Goal: Transaction & Acquisition: Book appointment/travel/reservation

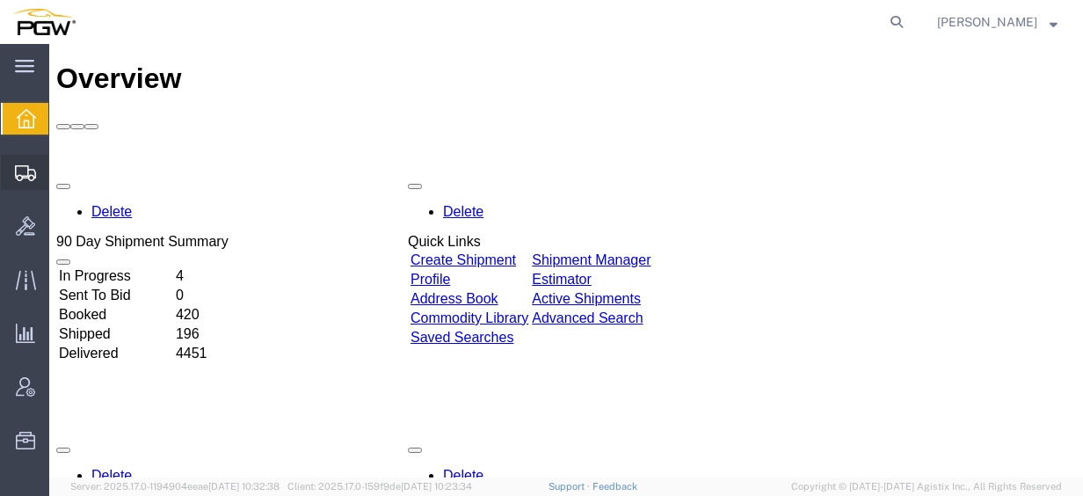
click at [0, 0] on span "Create from Template" at bounding box center [0, 0] width 0 height 0
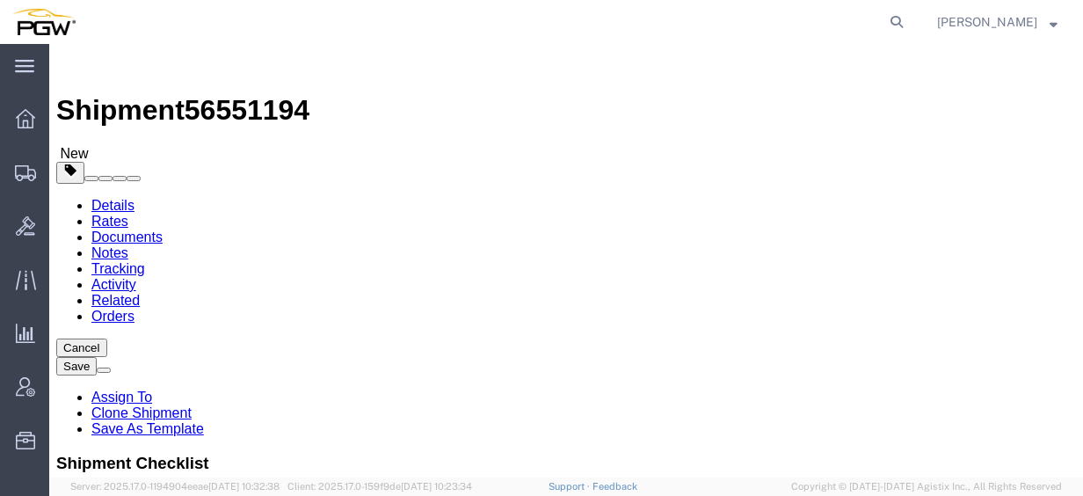
select select "28281"
select select "28253"
type input "528"
select select "28355"
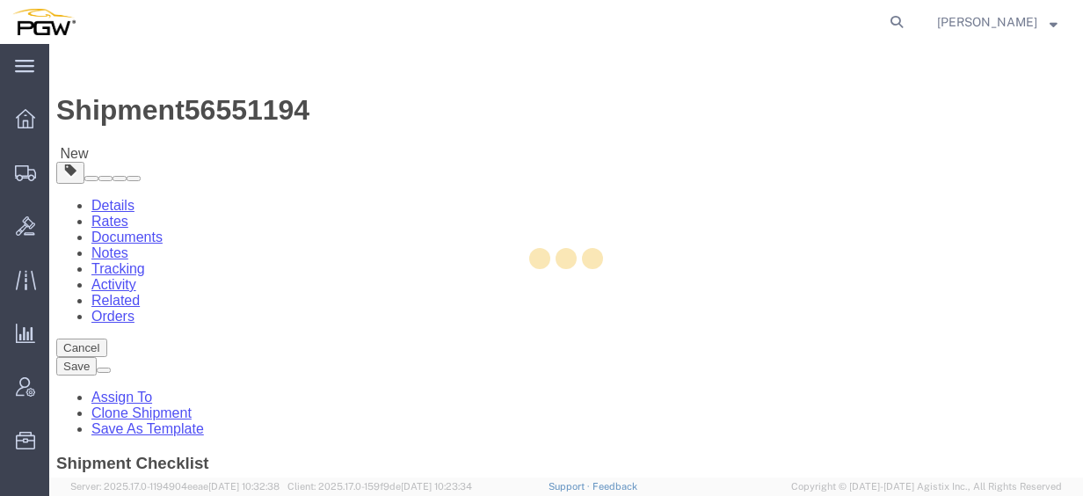
type input "5528"
type input "5528 Branch Manager"
type input "[STREET_ADDRESS]"
type input "Mobile"
type input "36606"
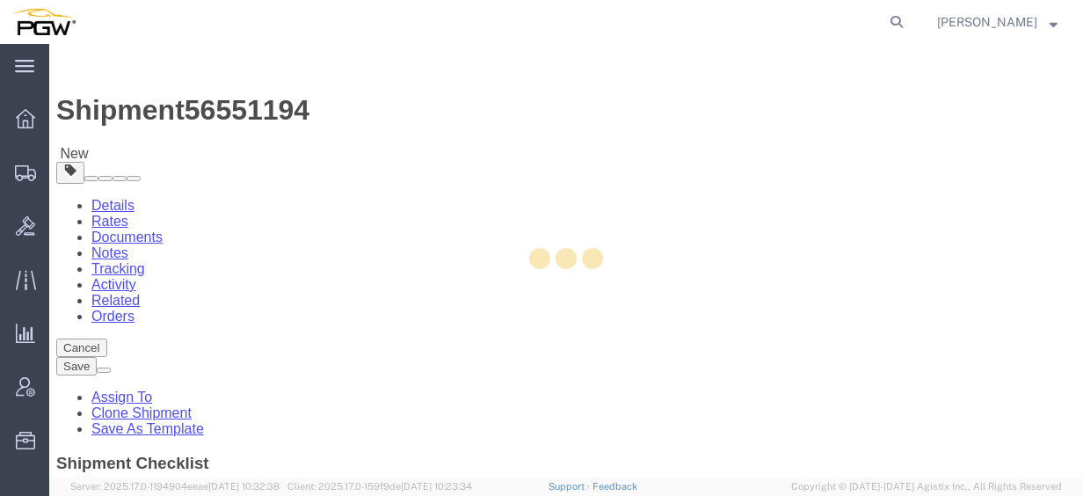
type input "[PHONE_NUMBER]"
type input "[EMAIL_ADDRESS][DOMAIN_NAME]"
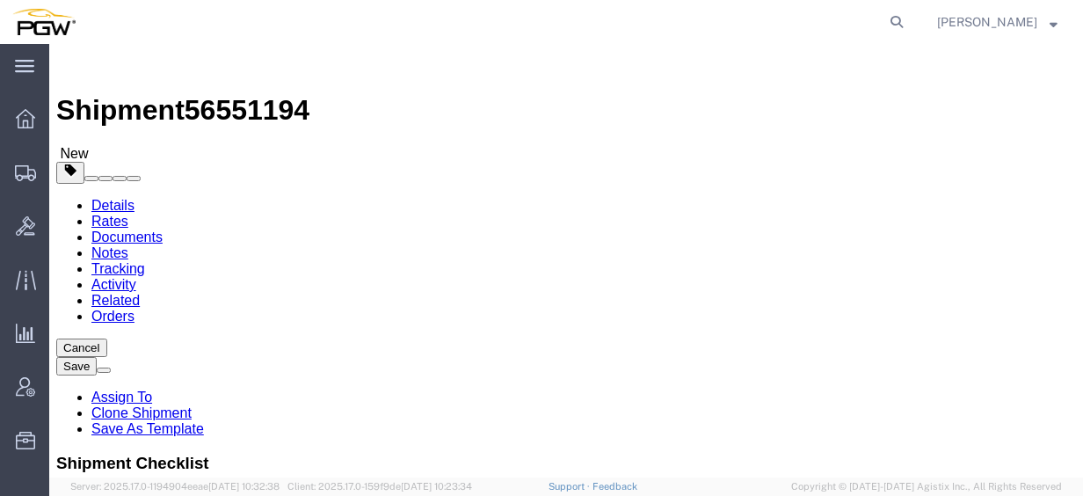
select select "AL"
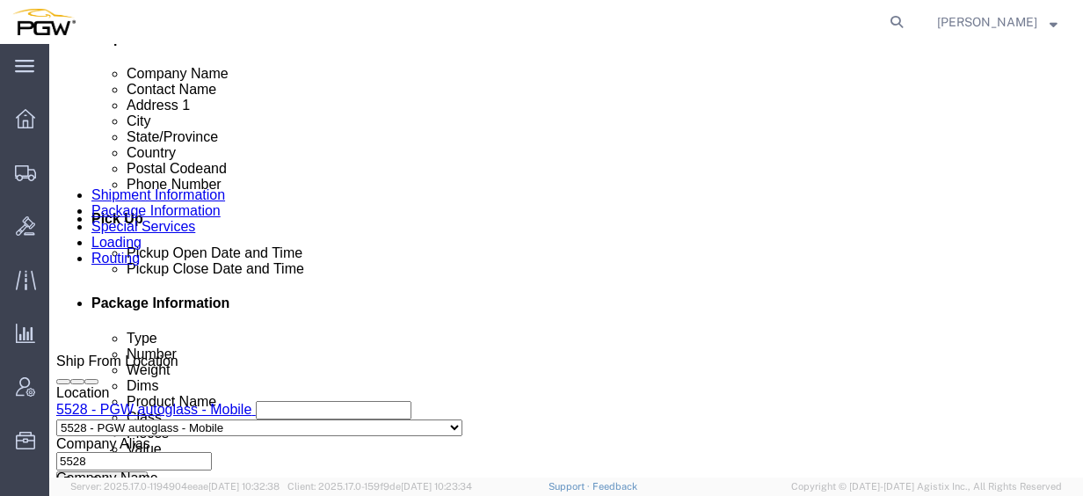
scroll to position [616, 0]
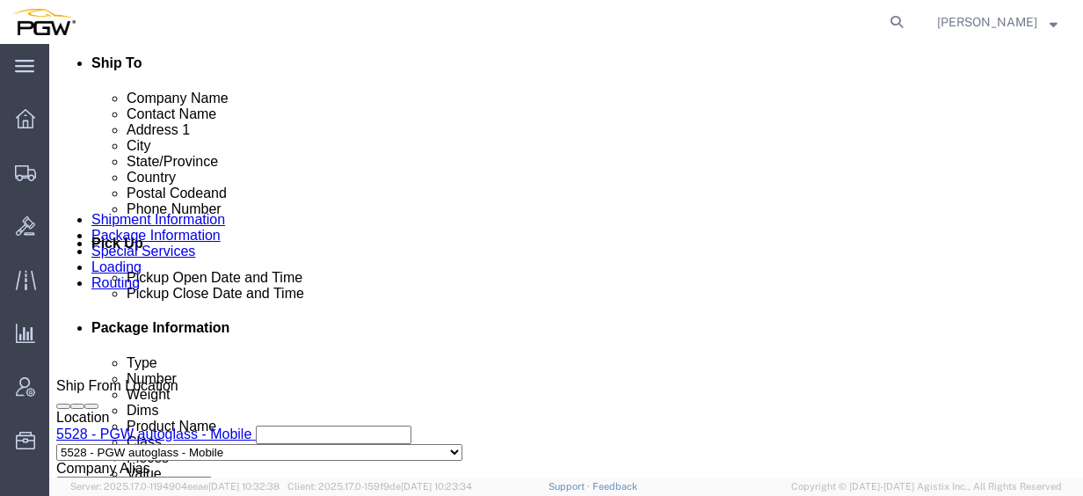
click button "Add Stop"
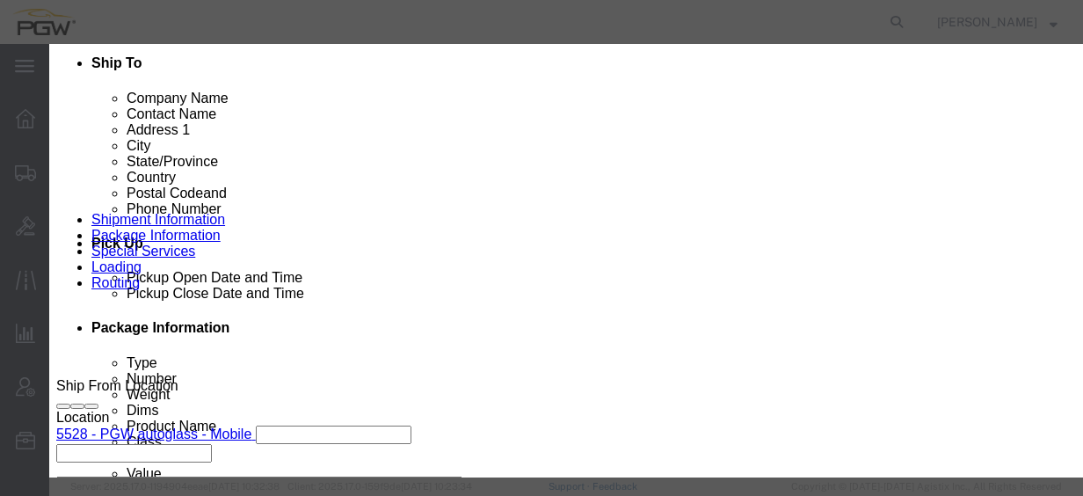
type input "767"
select select "28497"
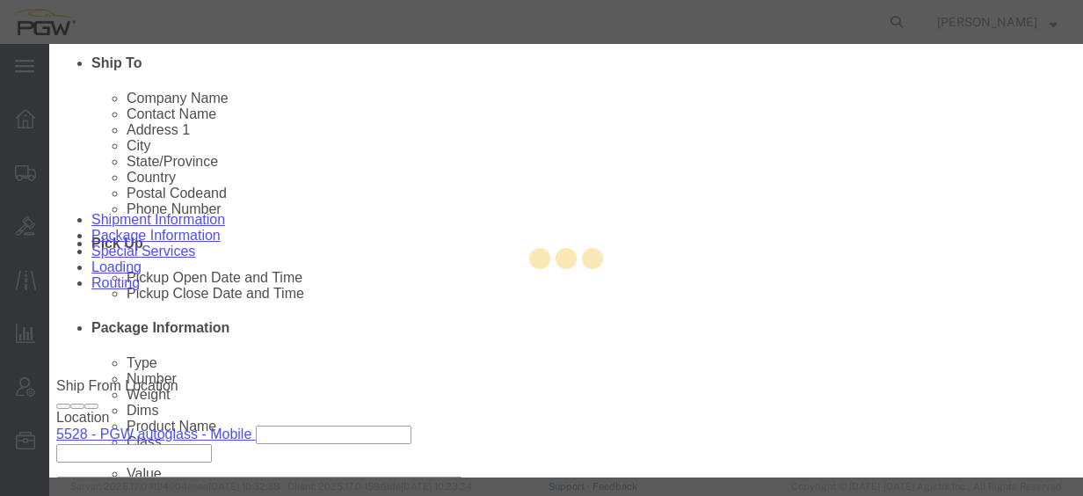
type input "5767"
type input "PGW"
type input "5767 Branch Manager"
type input "[STREET_ADDRESS]"
type input "Suite B"
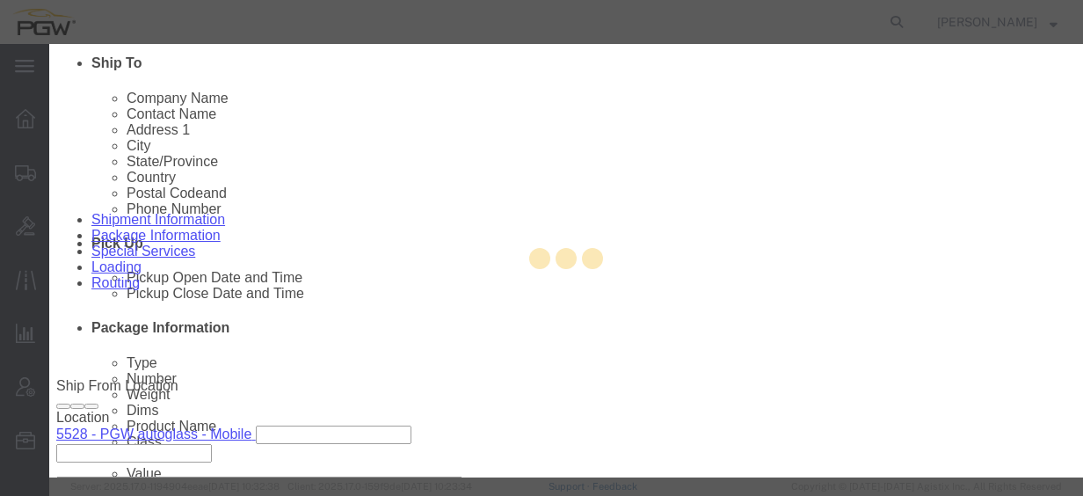
type input "[GEOGRAPHIC_DATA]"
type input "35211"
type input "[PHONE_NUMBER]"
type input "[EMAIL_ADDRESS][DOMAIN_NAME]"
checkbox input "true"
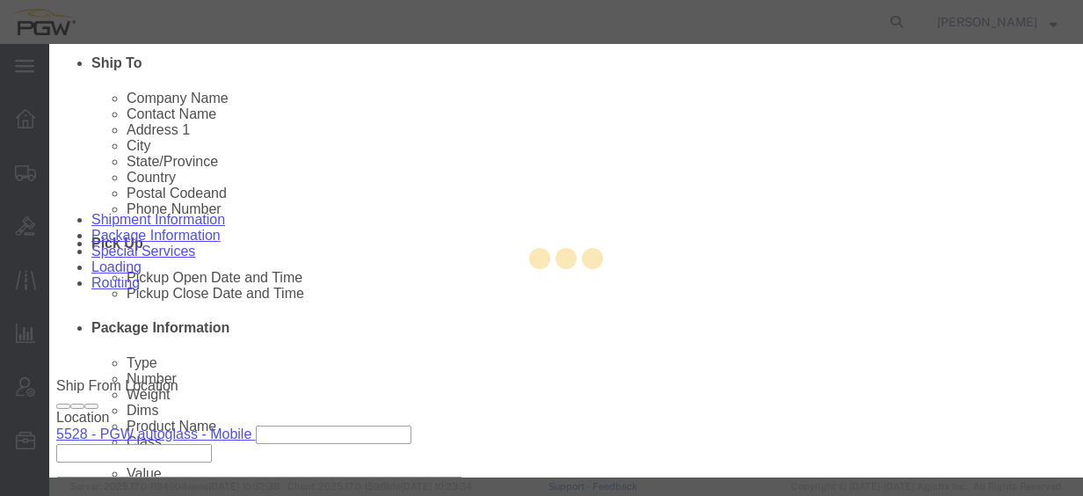
select select "AL"
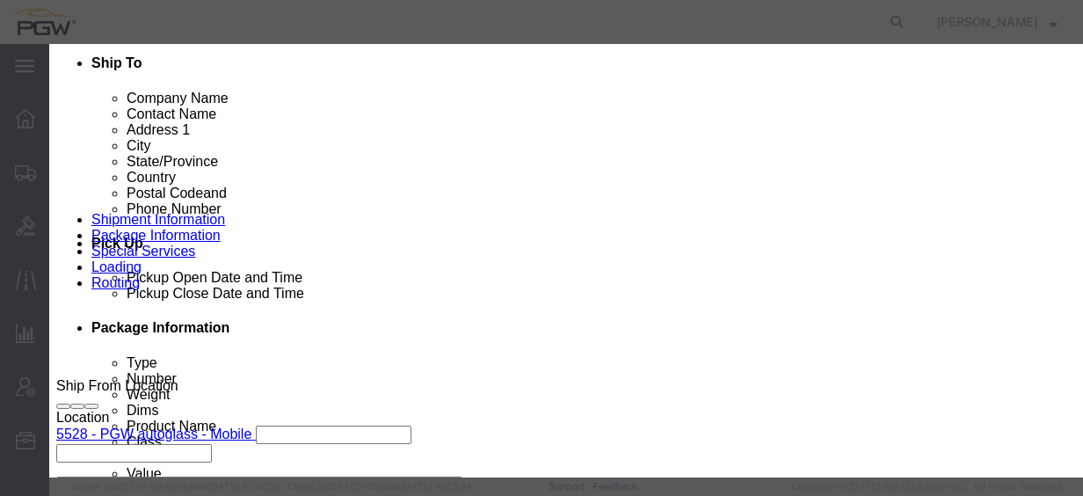
click button "Save"
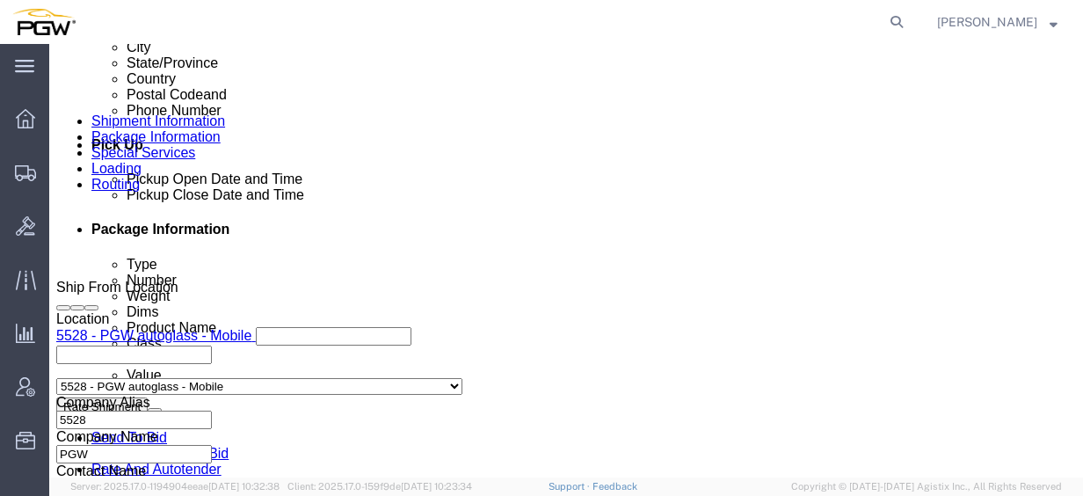
scroll to position [703, 0]
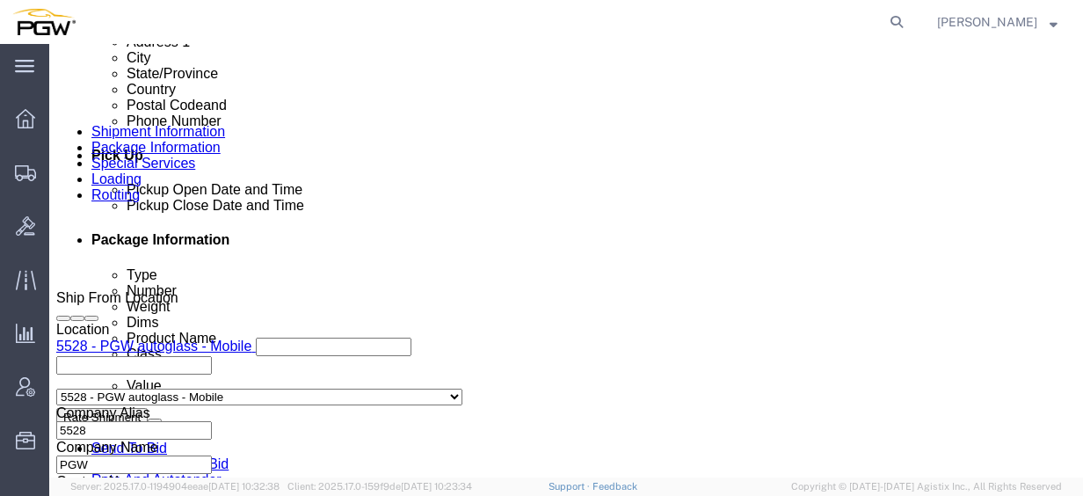
click link "Edit"
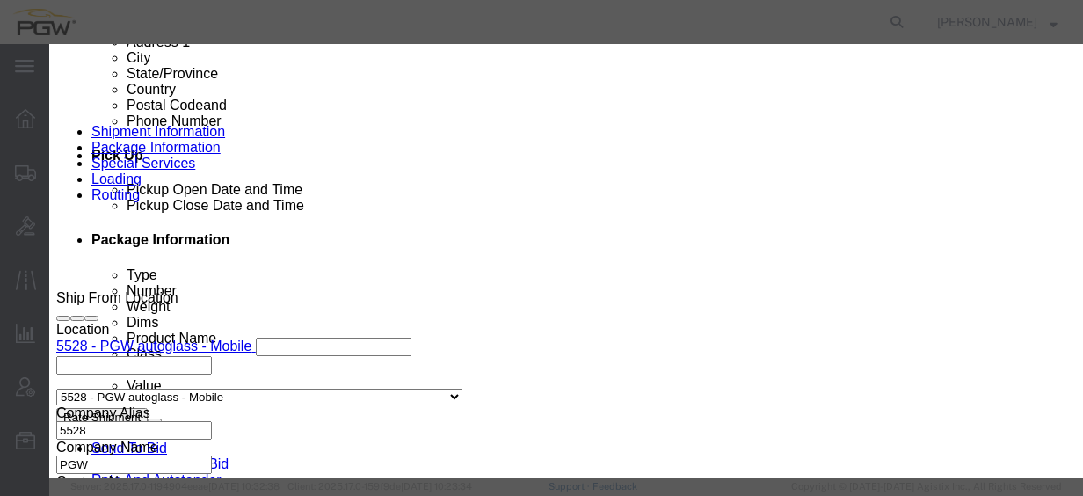
type input "528"
select select "28355"
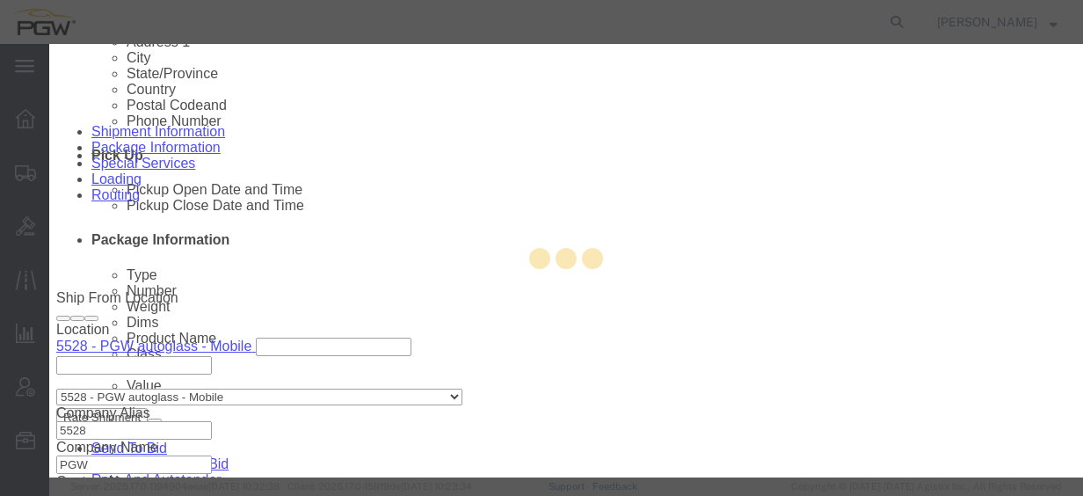
type input "5528"
type input "5528 Branch Manager"
type input "[STREET_ADDRESS]"
type input "Mobile"
type input "36606"
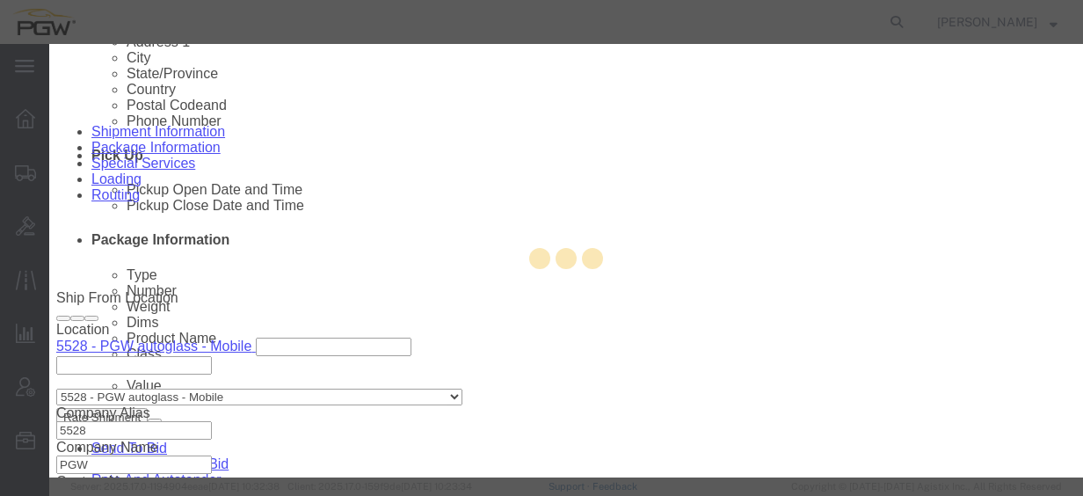
type input "[PHONE_NUMBER]"
type input "[EMAIL_ADDRESS][DOMAIN_NAME]"
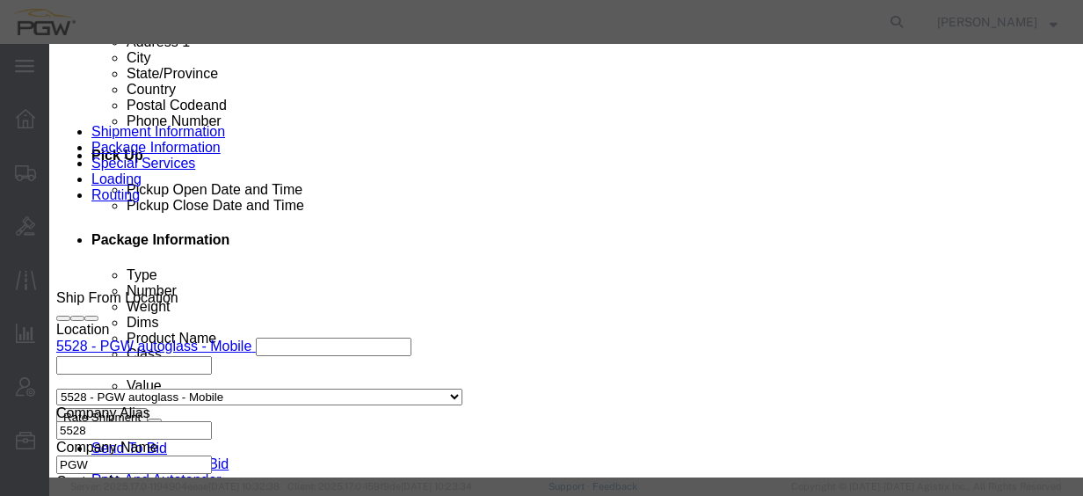
select select "AL"
click div "[DATE] 12:17 PM"
click input "12:17 PM"
type input "9:00 AM"
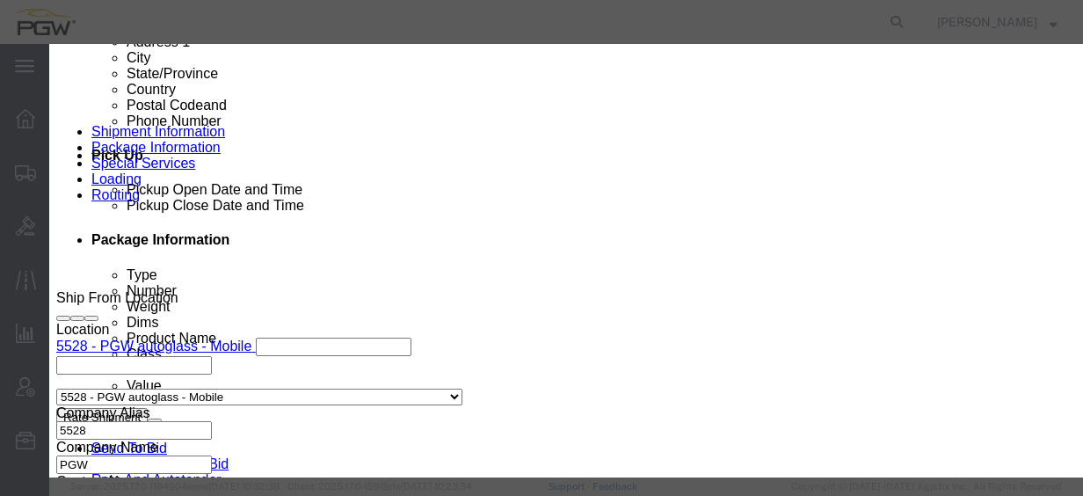
click button "Apply"
click button "Save"
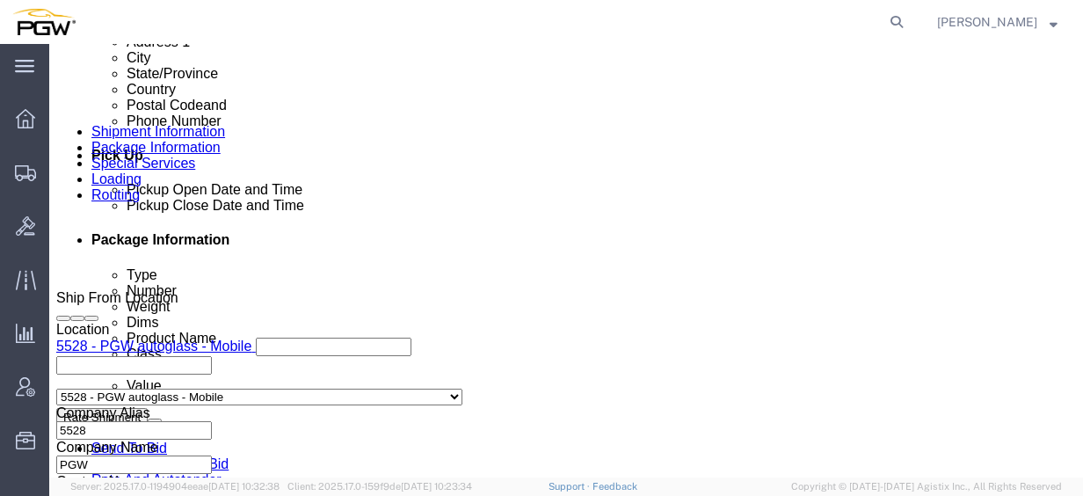
click link "Edit"
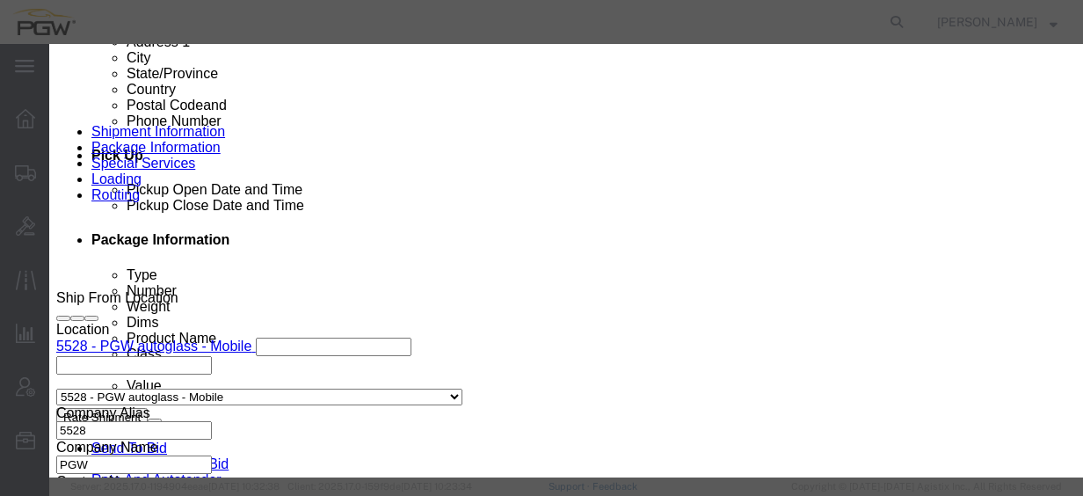
type input "767"
select select "28497"
type input "5767"
select select "AL"
click div "[DATE] 12:17 PM"
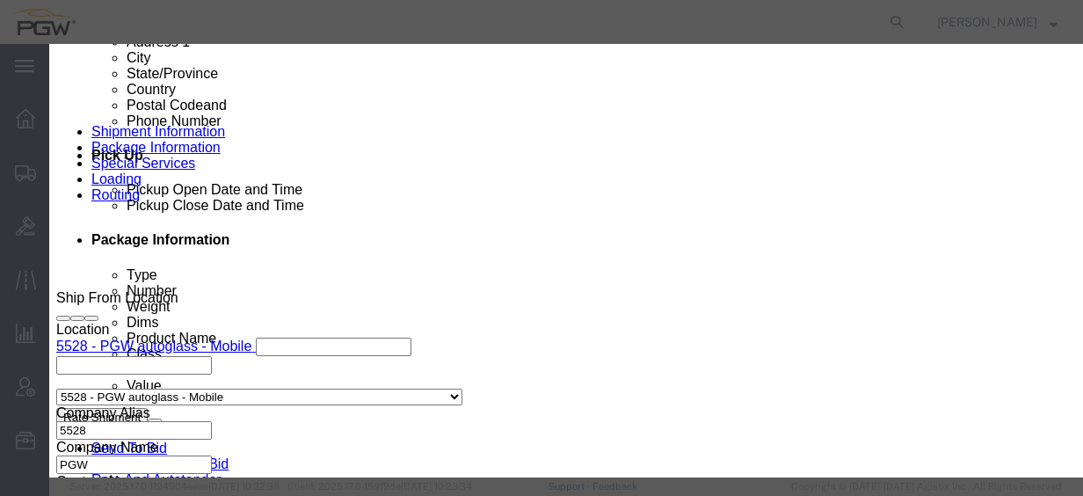
click input "12:17 PM"
type input "2:00 PM"
click button "Apply"
click button "Save"
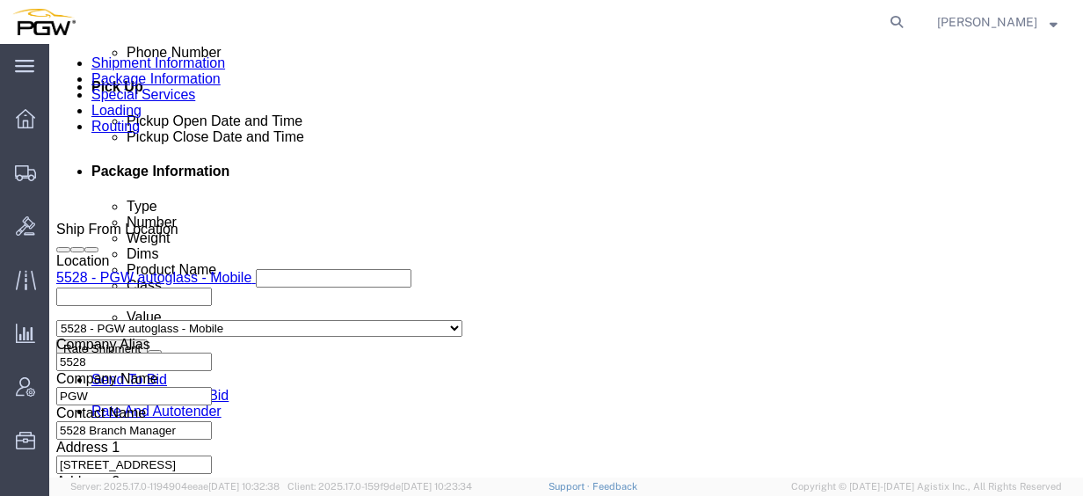
scroll to position [967, 0]
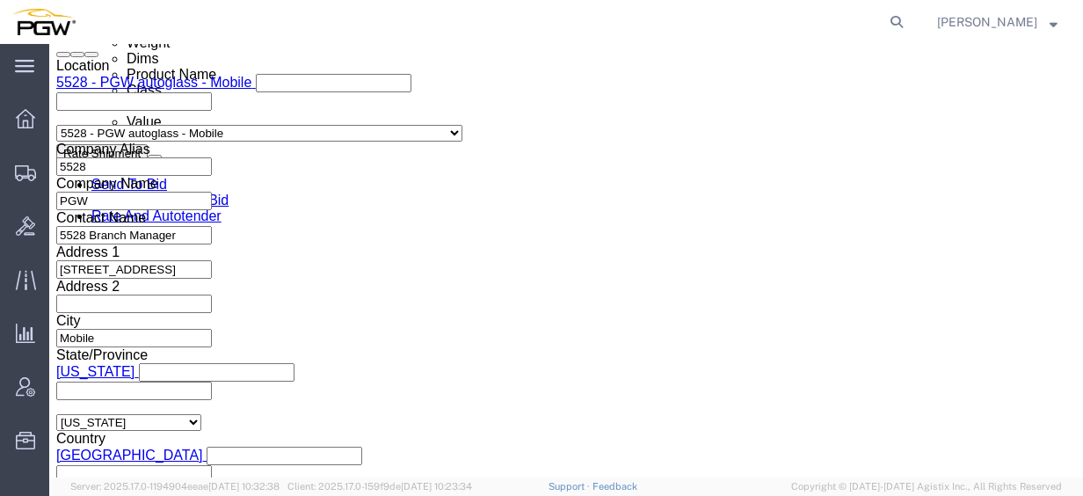
click link "Schedule appointment"
select select
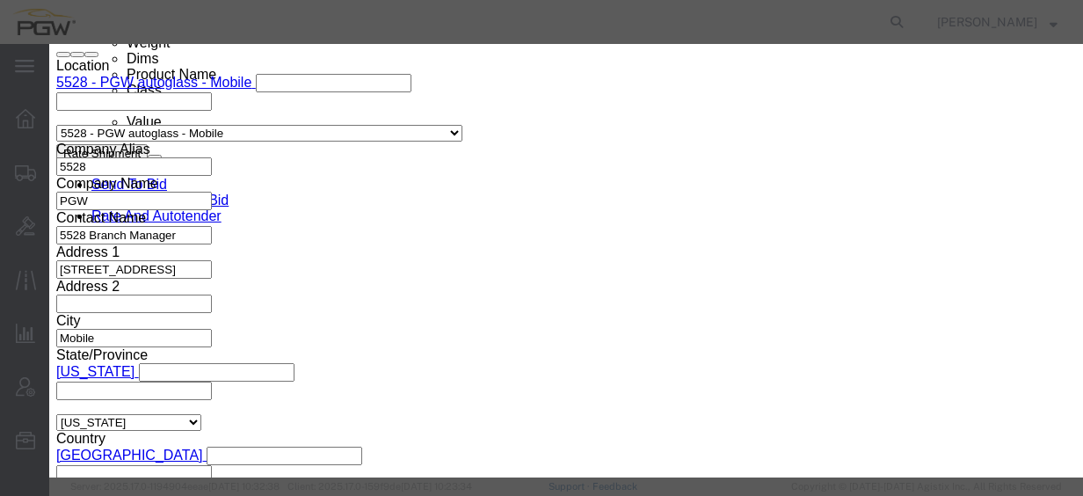
drag, startPoint x: 301, startPoint y: 114, endPoint x: 229, endPoint y: 119, distance: 71.4
click div "Event Title delivery 56551194 Location Dock Select Glass LTL Sundries Outbound …"
click input "56551194"
type input "[PHONE_NUMBER] - [GEOGRAPHIC_DATA] / [GEOGRAPHIC_DATA]"
click select "Select Glass LTL Sundries Outbound Racks"
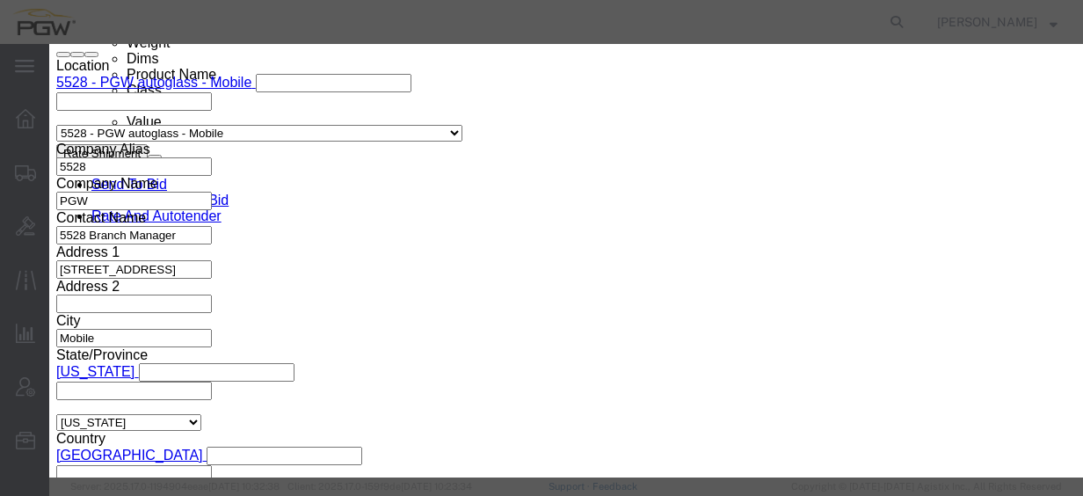
click select "Select Glass LTL Sundries Outbound Racks"
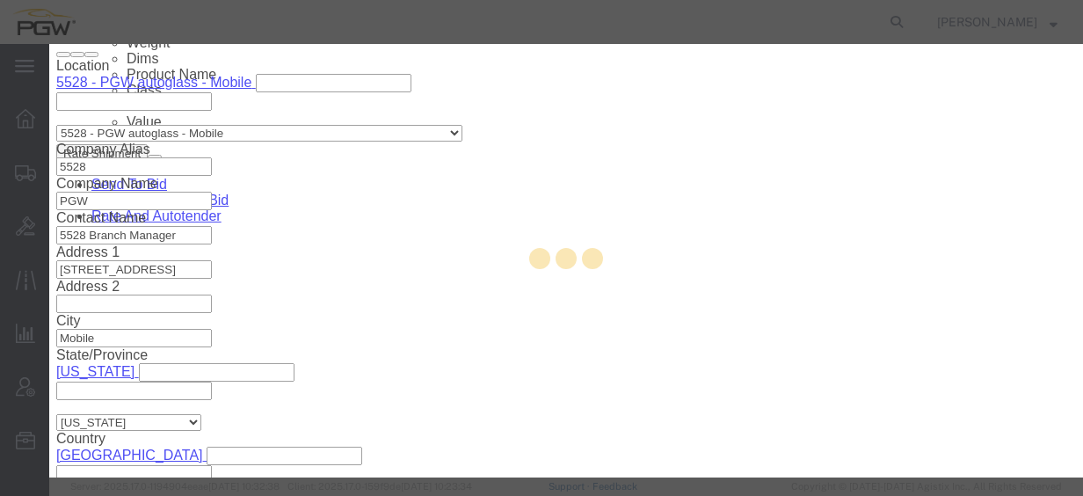
click at [478, 223] on div at bounding box center [566, 260] width 1034 height 433
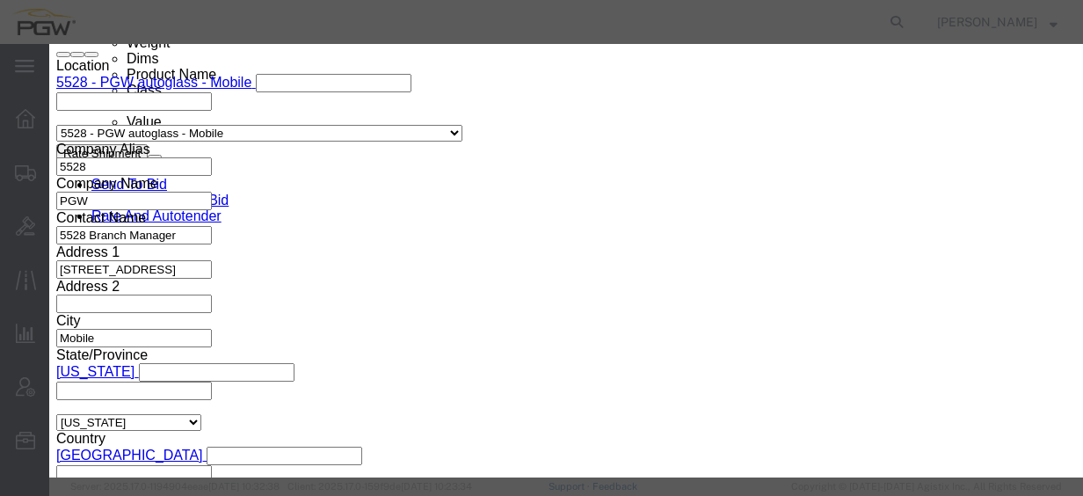
drag, startPoint x: 419, startPoint y: 223, endPoint x: 369, endPoint y: 179, distance: 66.0
click select "Select Glass LTL Sundries Outbound Racks"
select select "3"
click select "Select Glass LTL Sundries Outbound Racks"
click input "[DATE]"
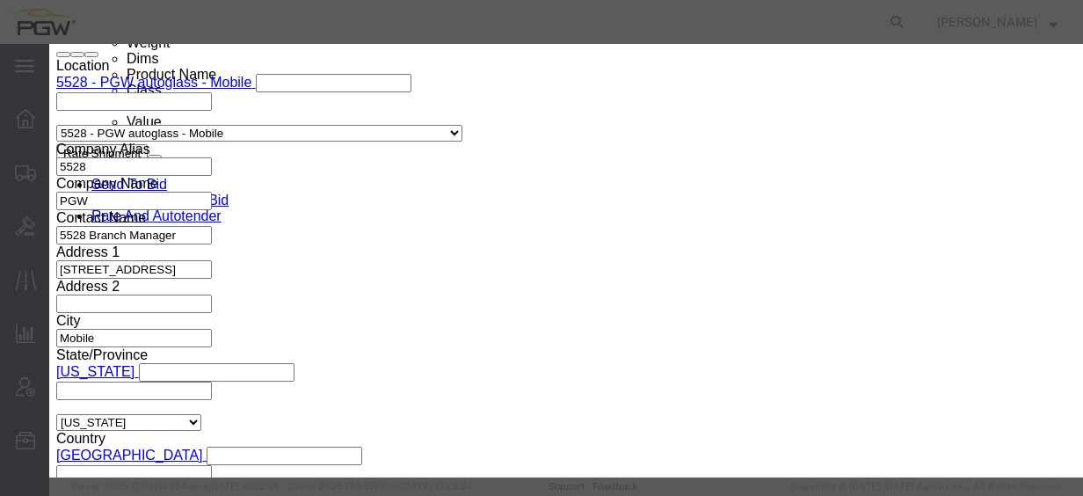
click td "25"
type input "[DATE]"
click input "4:00 PM"
type input "12:00 AM"
click select "Select 15 min 30 min 45 min 1 hr 2 hr 3 hr 4 hr"
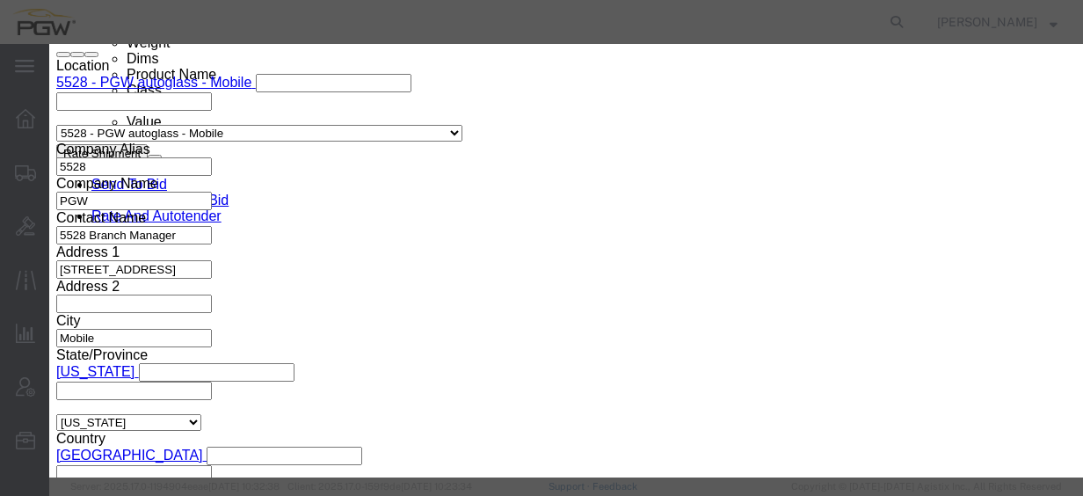
select select "60"
click select "Select 15 min 30 min 45 min 1 hr 2 hr 3 hr 4 hr"
click button "Save"
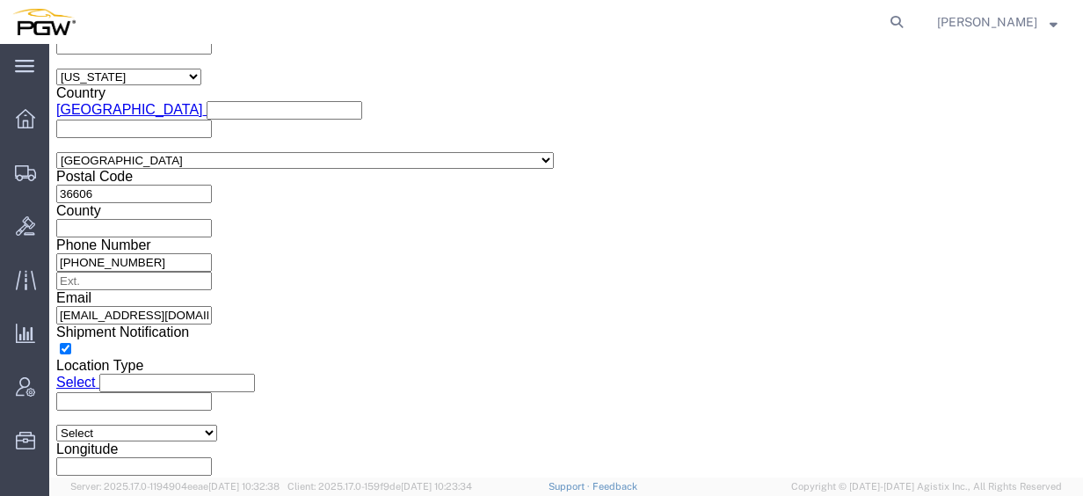
scroll to position [1407, 0]
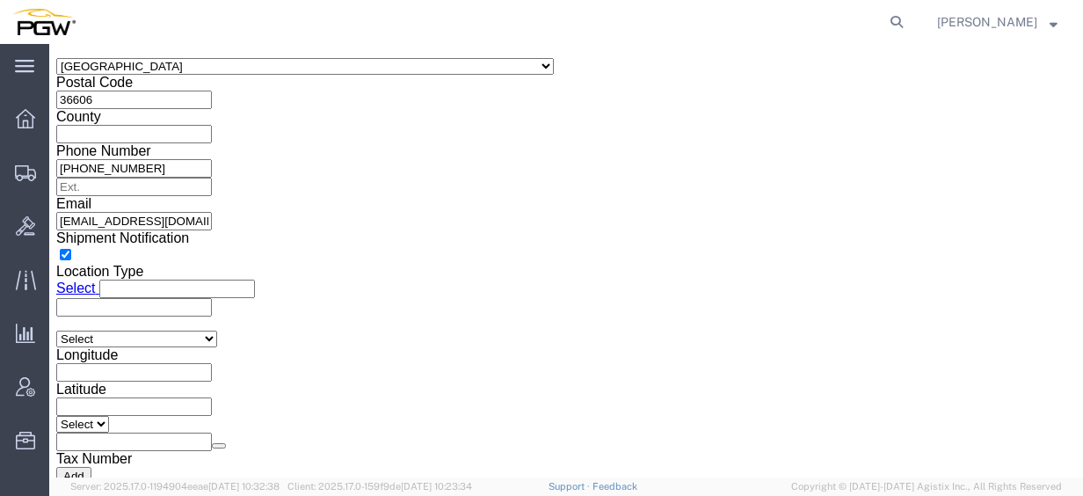
click span "56551194"
copy span "5"
click span "56551194"
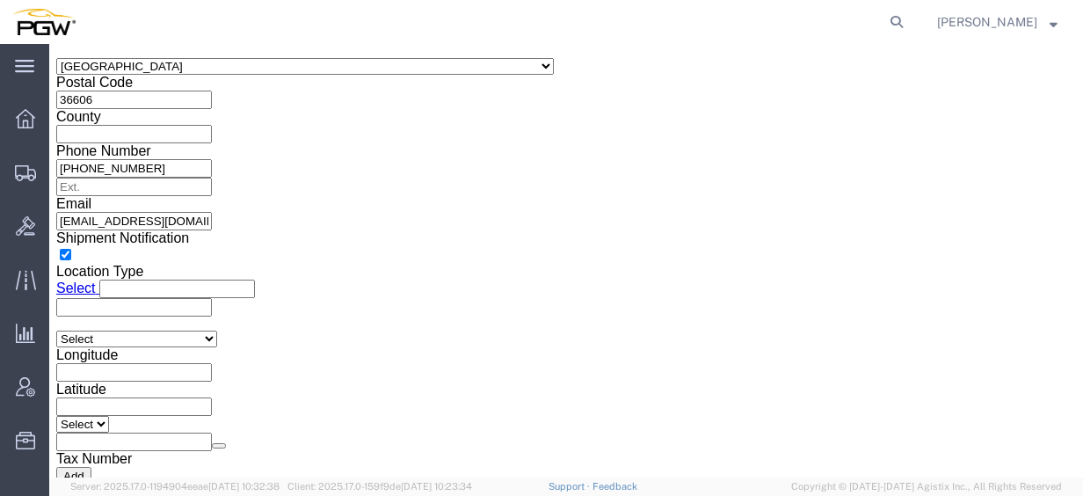
copy span "56551194"
click input "54833650"
drag, startPoint x: 231, startPoint y: 290, endPoint x: -43, endPoint y: 276, distance: 274.7
click html "Shipment 56551194 New Details Rates Documents Notes Tracking Activity Related O…"
paste input "6551194"
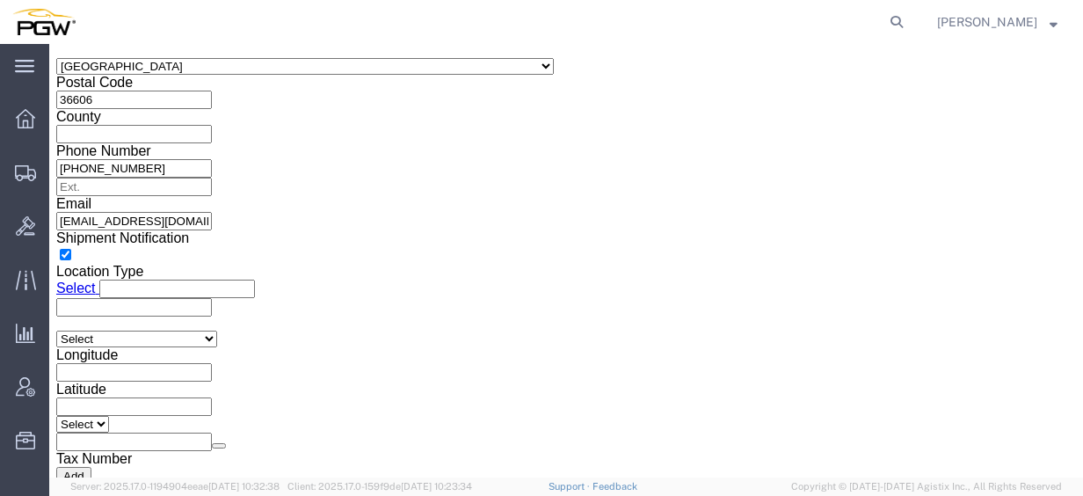
type input "56551194"
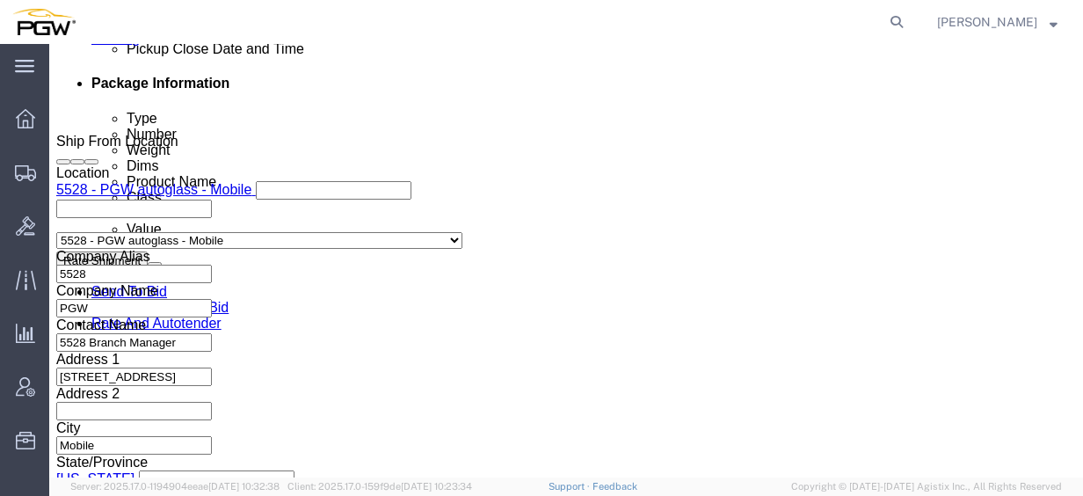
scroll to position [879, 0]
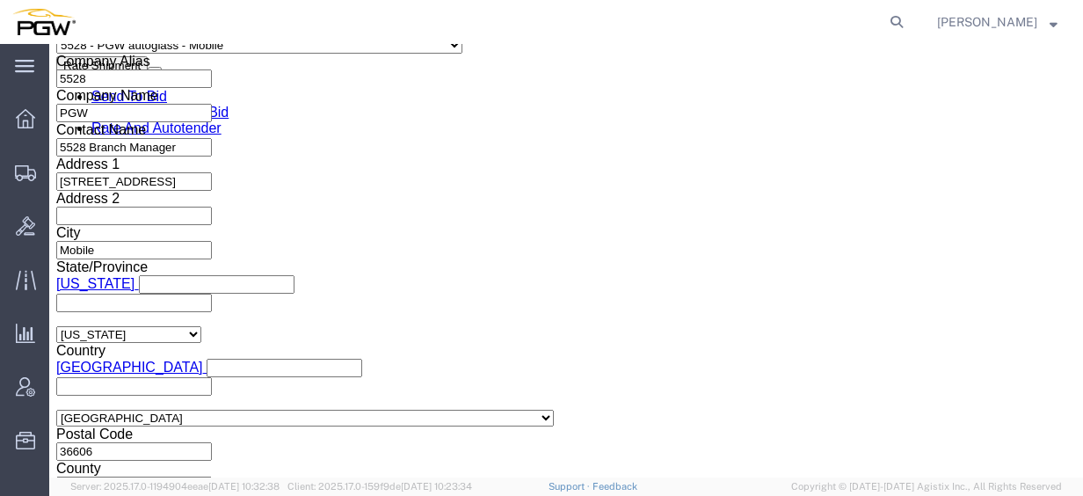
click div "[DATE] 9:00 AM"
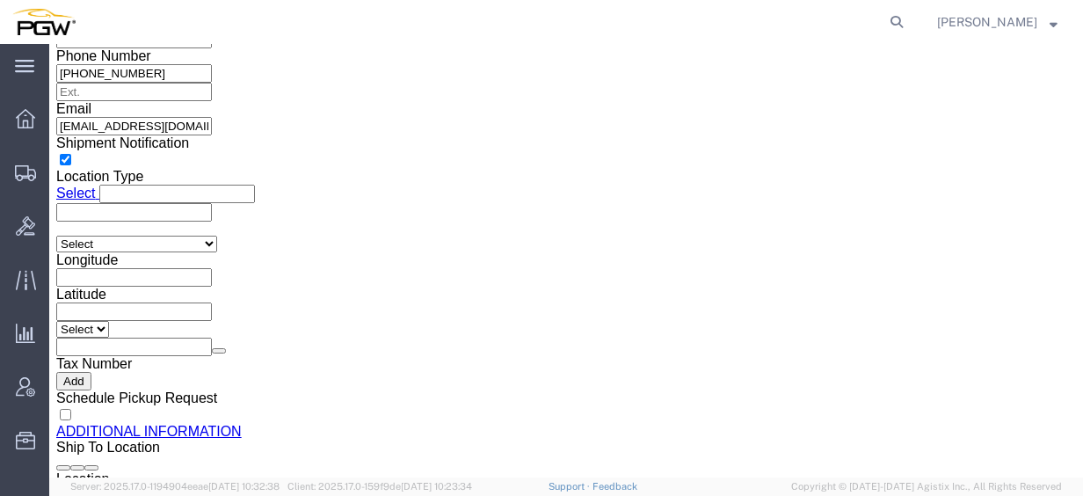
click input "12:16 PM"
type input "9:00 AM"
click div "Open Time 9:00 AM [DATE] 12:16 PM - [DATE] 12:16 PM Cancel Apply"
click button "Apply"
click icon
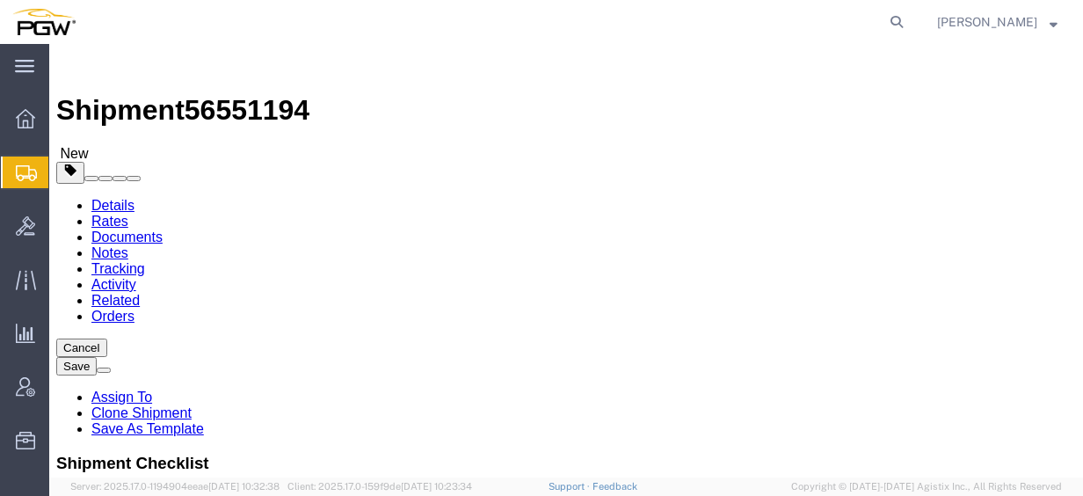
click div "Package Type Select Bale(s) Basket(s) Bolt(s) Bottle(s) Buckets Bulk Bundle(s) …"
click input "15"
drag, startPoint x: 218, startPoint y: 373, endPoint x: 57, endPoint y: 330, distance: 166.6
click div "Package Type Select Bale(s) Basket(s) Bolt(s) Bottle(s) Buckets Bulk Bundle(s) …"
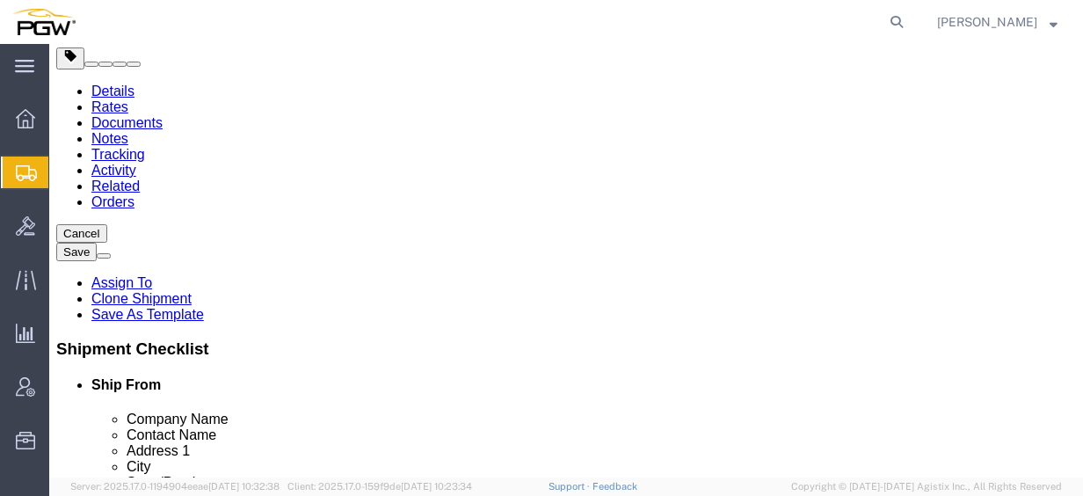
scroll to position [176, 0]
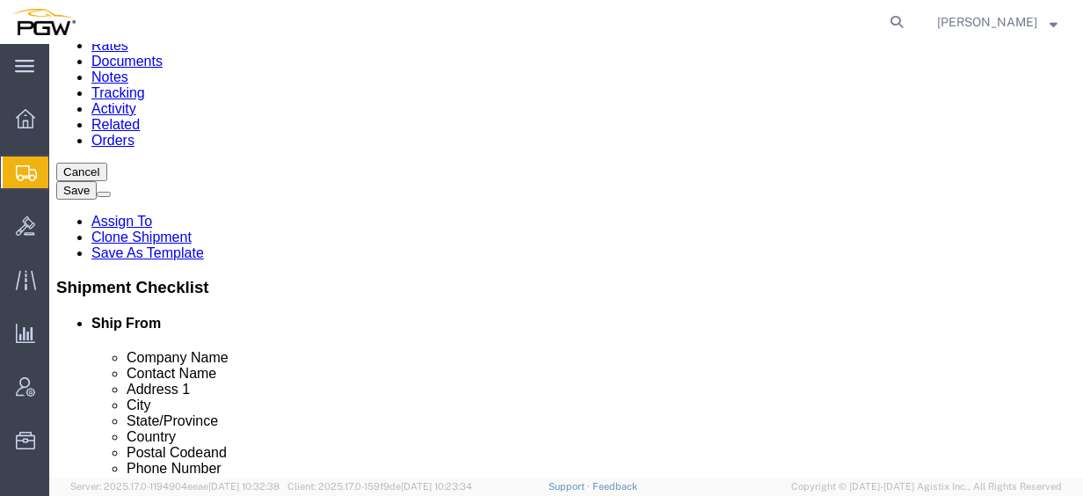
type input "6"
click input "44000.00"
drag, startPoint x: 222, startPoint y: 264, endPoint x: 14, endPoint y: 240, distance: 209.7
click div "Package Type Select Bale(s) Basket(s) Bolt(s) Bottle(s) Buckets Bulk Bundle(s) …"
type input "17000.00"
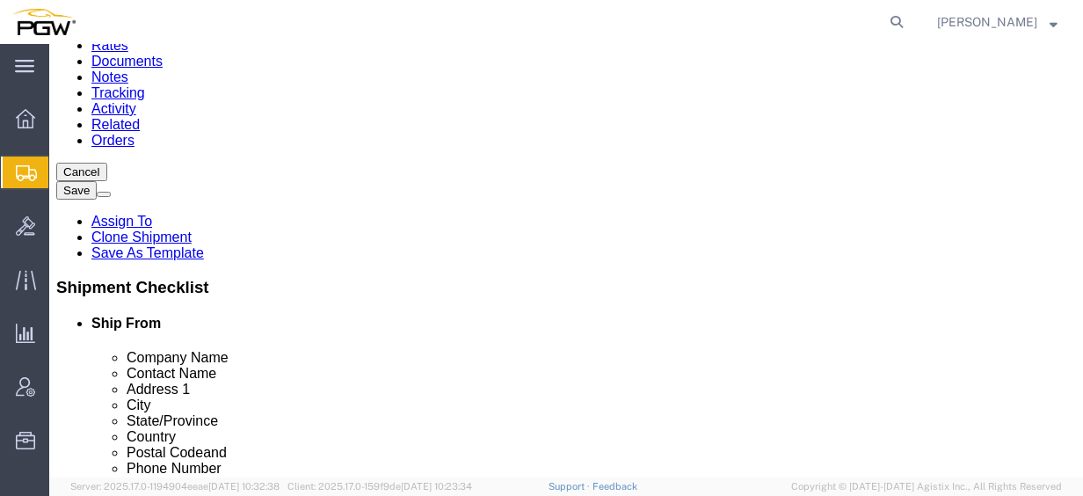
click dd "1.00 USD"
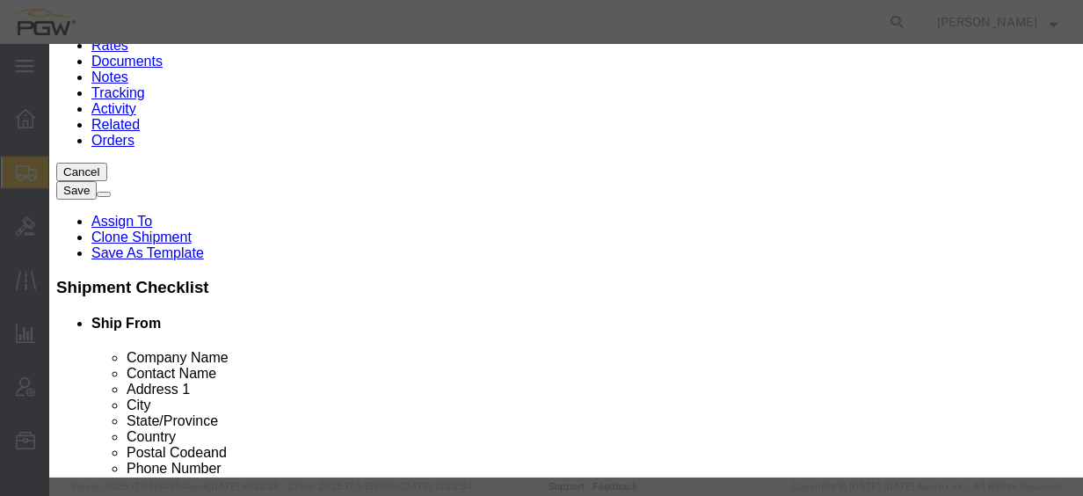
click input "15.00"
drag, startPoint x: 178, startPoint y: 141, endPoint x: 56, endPoint y: 121, distance: 122.9
click div "Edit content Commodity library Product Name Steel Racks Pieces 15.00 Select Bag…"
type input "6.00"
click input "0.4"
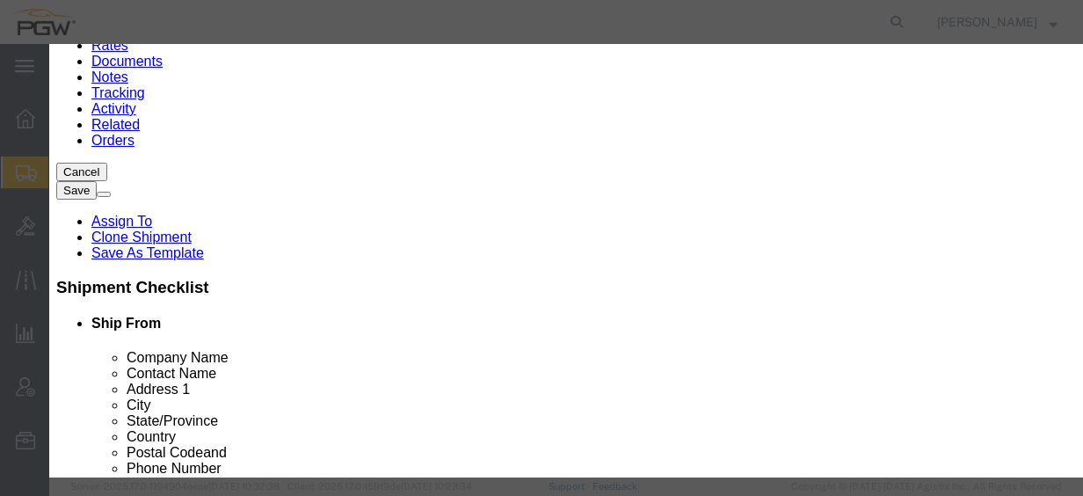
drag, startPoint x: 294, startPoint y: 199, endPoint x: 169, endPoint y: 190, distance: 125.2
click div "Total Value Total value of all the pieces 0.4 Select ADP AED AFN ALL AMD AOA AR…"
type input "1.00"
click button "Save & Close"
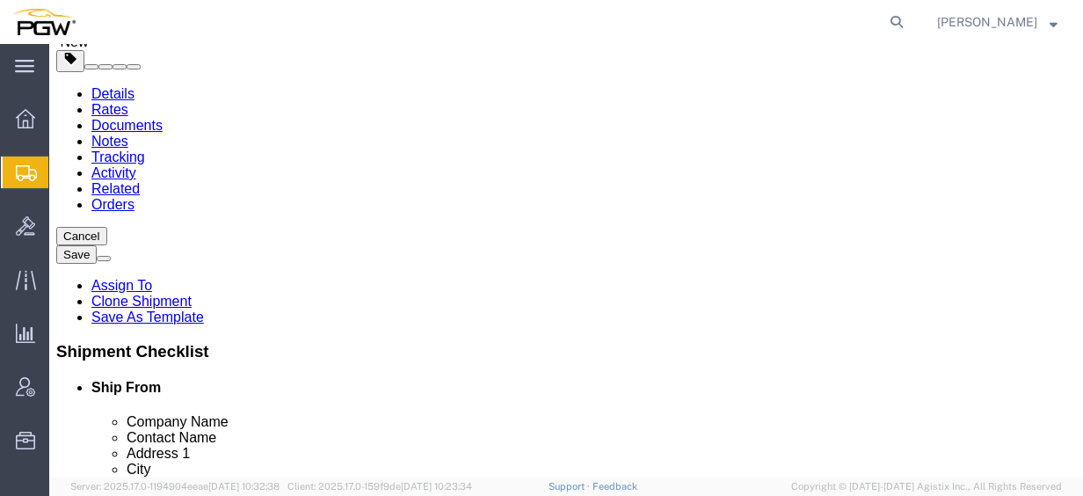
scroll to position [0, 0]
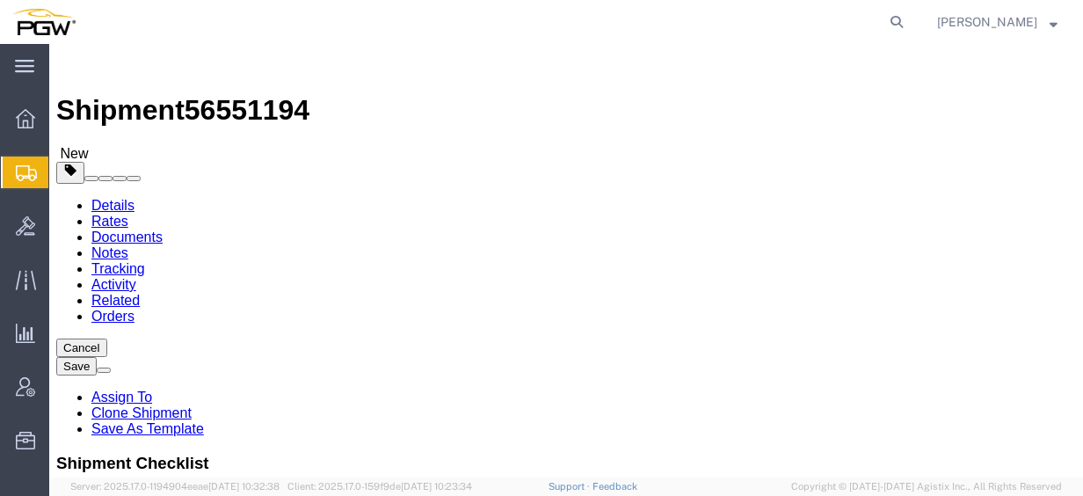
click span "button"
click icon
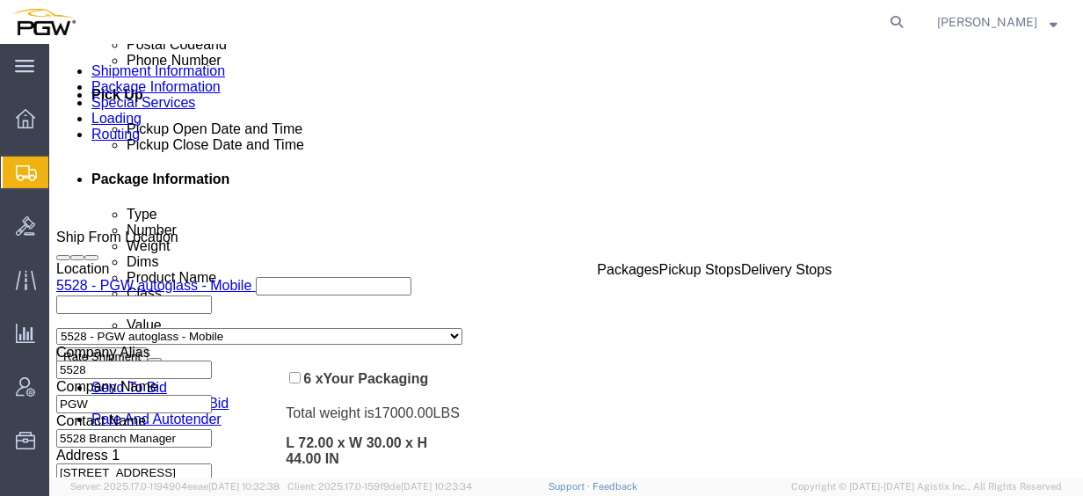
scroll to position [791, 0]
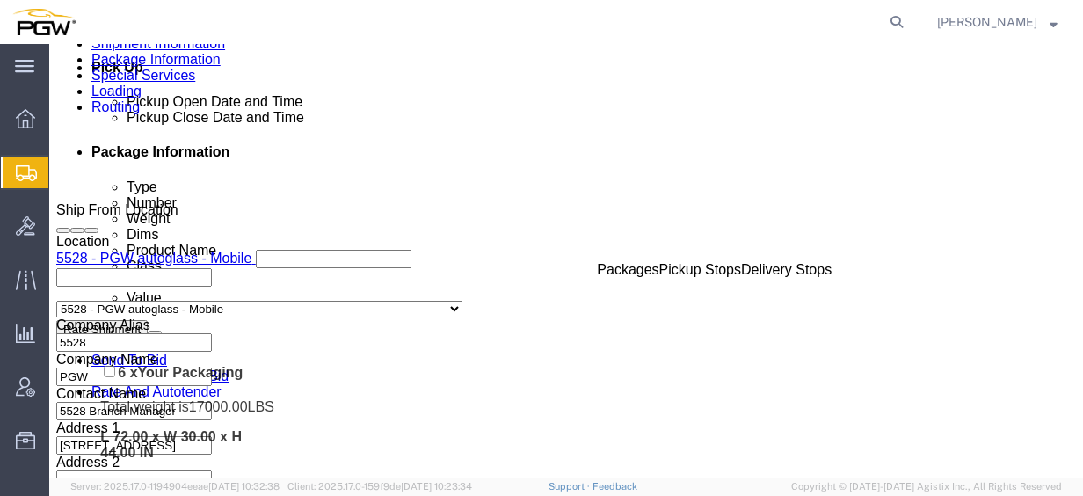
drag, startPoint x: 52, startPoint y: 240, endPoint x: 30, endPoint y: 316, distance: 78.8
click div "Pickups + Add Stop From : PGW - 5528 [STREET_ADDRESS] Edit Move to top Move to …"
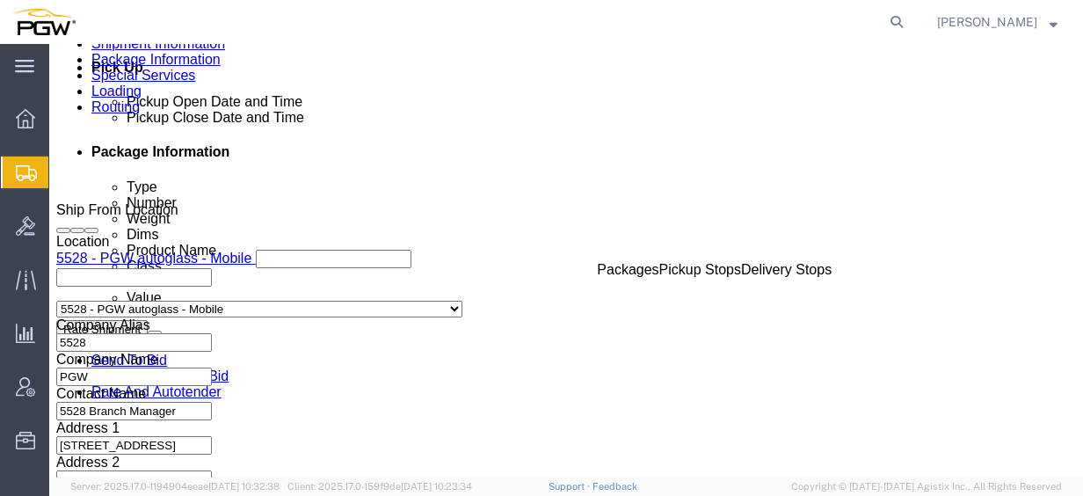
click icon
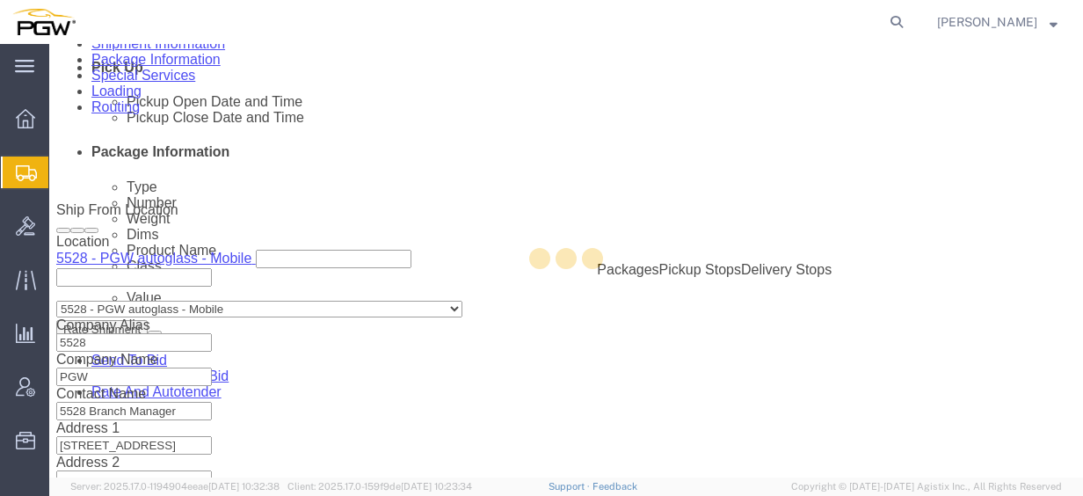
select select
select select "COSTCENTER"
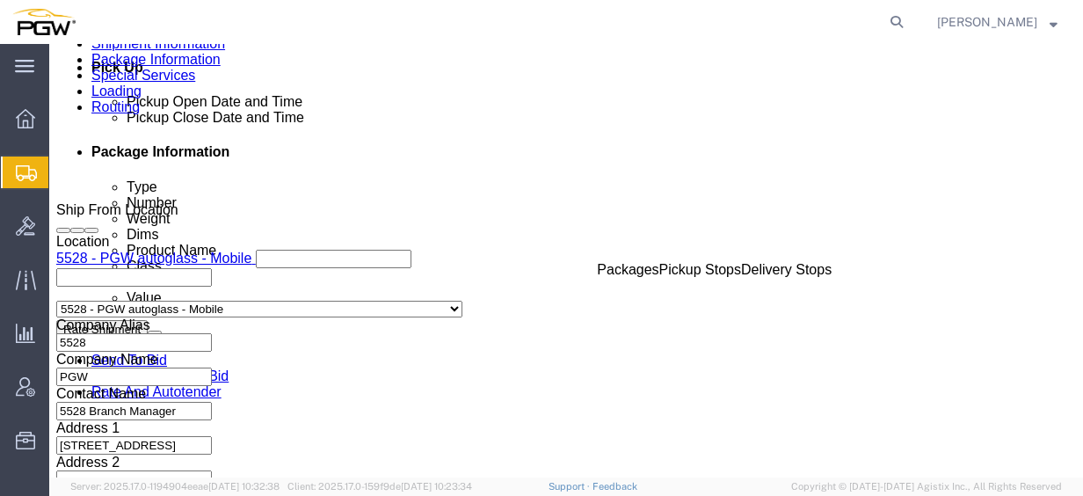
click link "Rates"
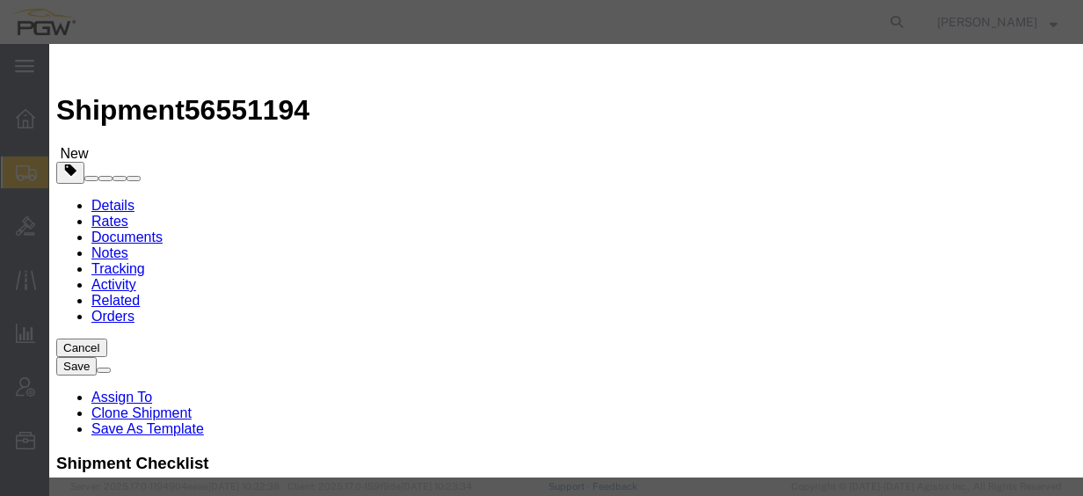
select select "4776"
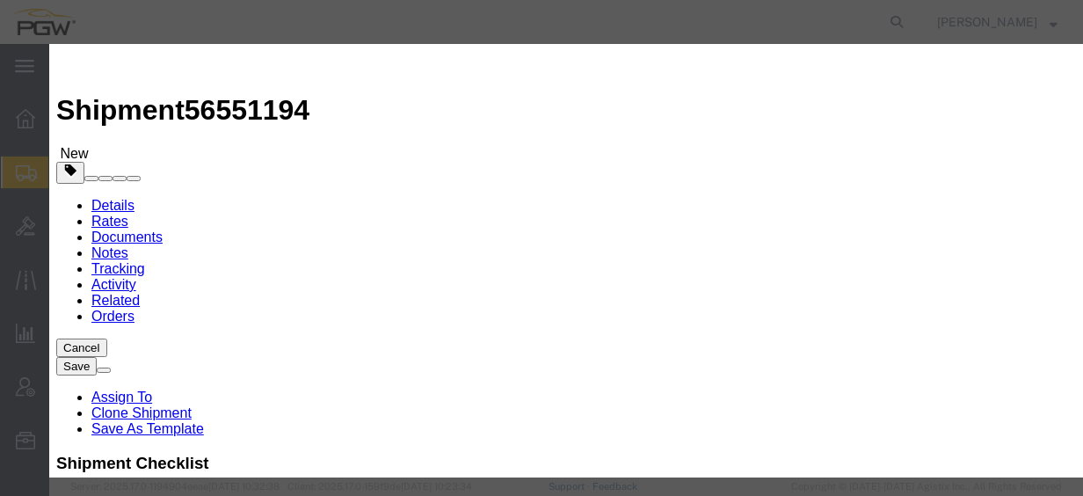
select select "14292"
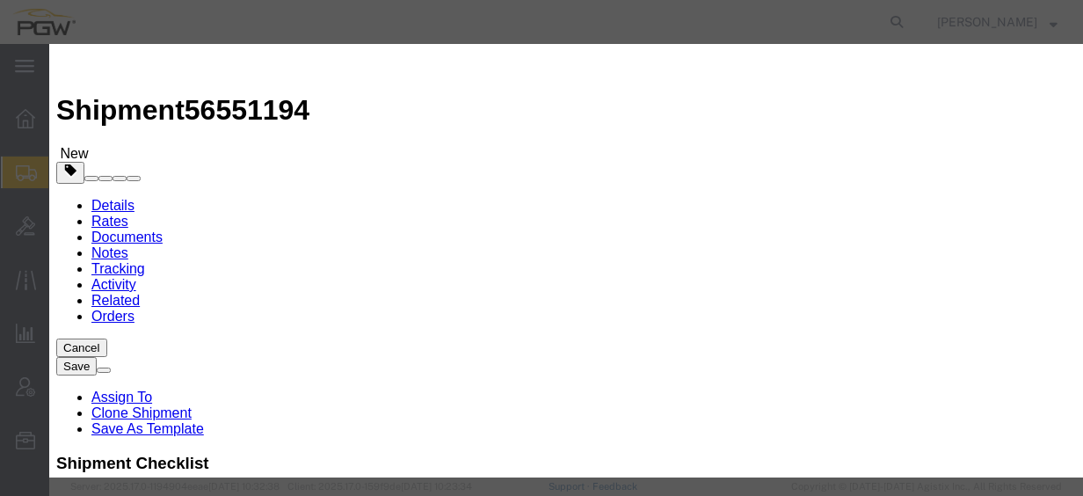
type input "1895.5"
type input "1,895.50"
checkbox input "true"
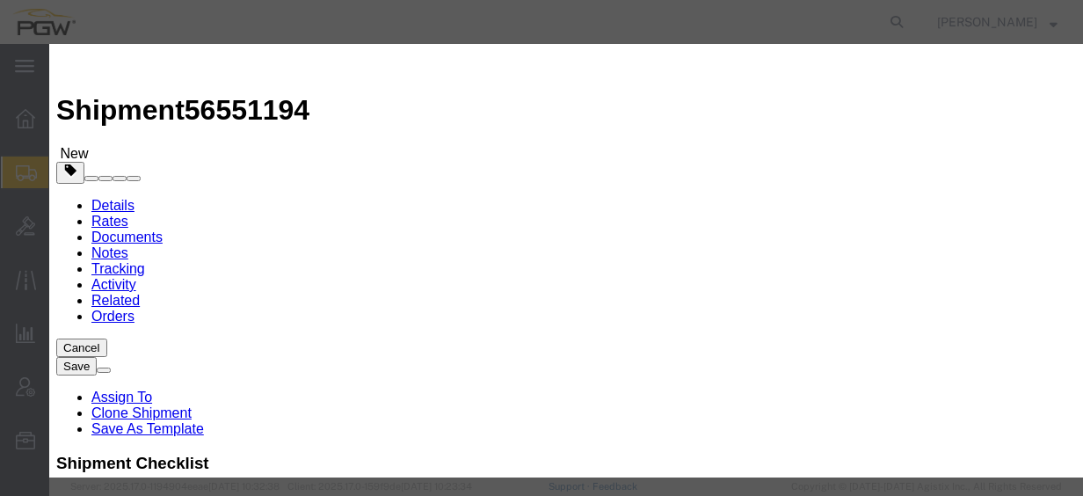
type input "[PERSON_NAME]"
paste input "5"
type input "56551194"
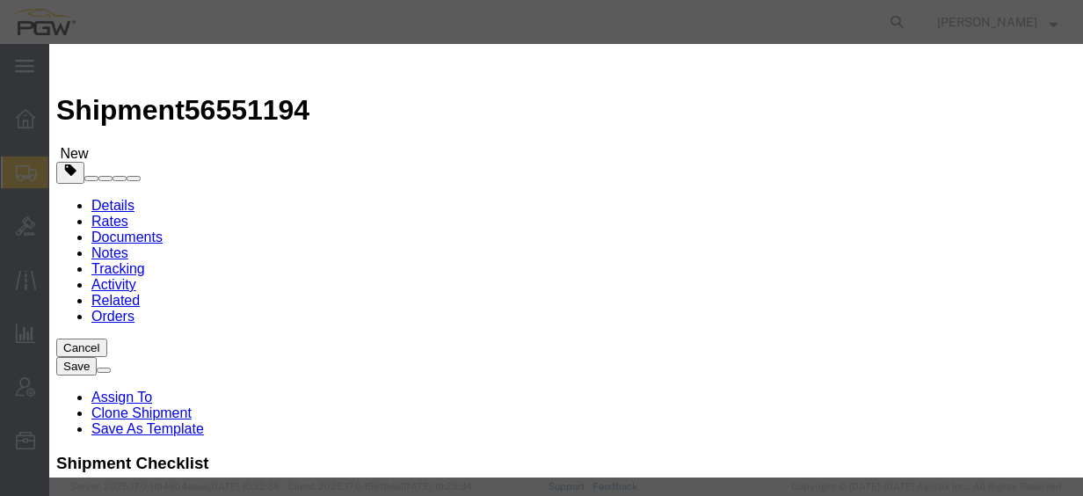
type input "7402538648"
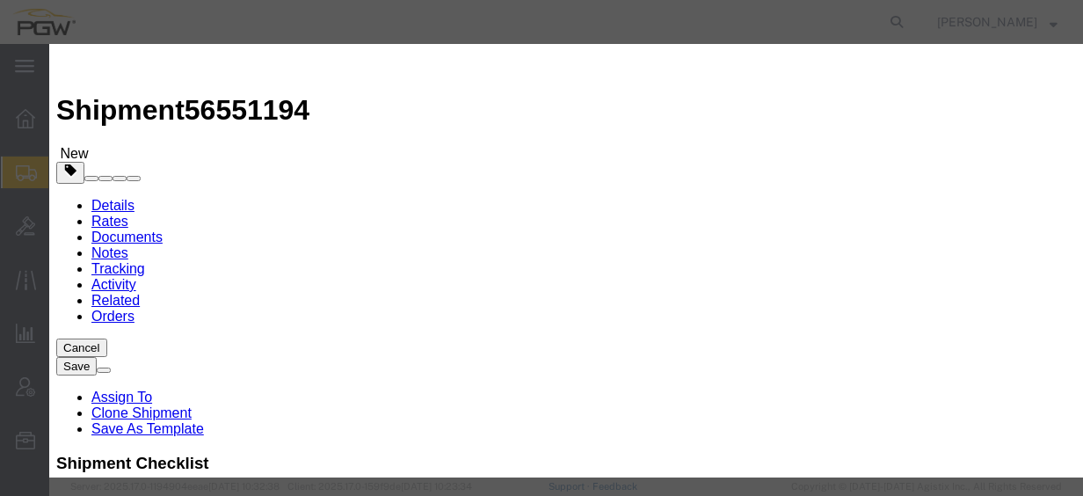
type input "[DATE]"
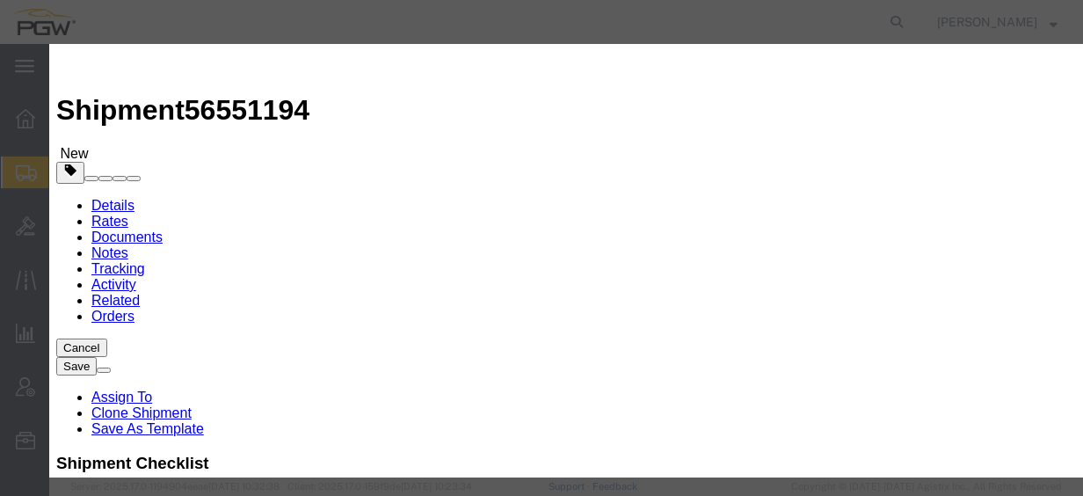
select select "2400"
